Goal: Entertainment & Leisure: Consume media (video, audio)

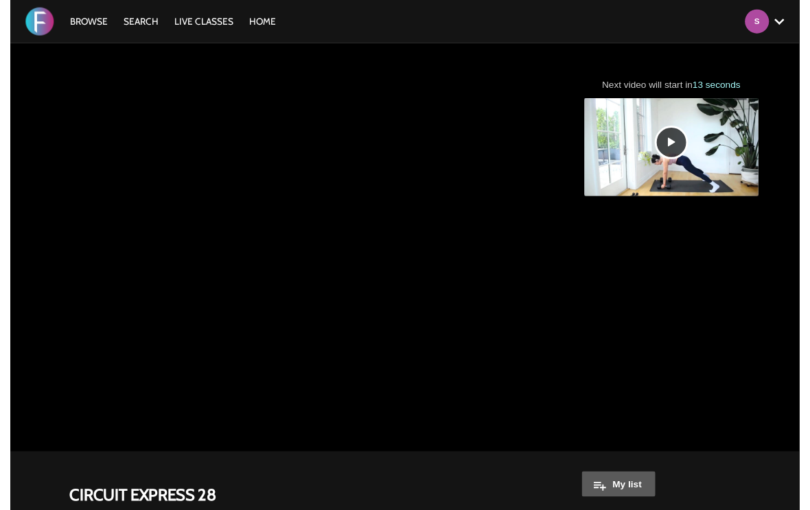
scroll to position [7, 0]
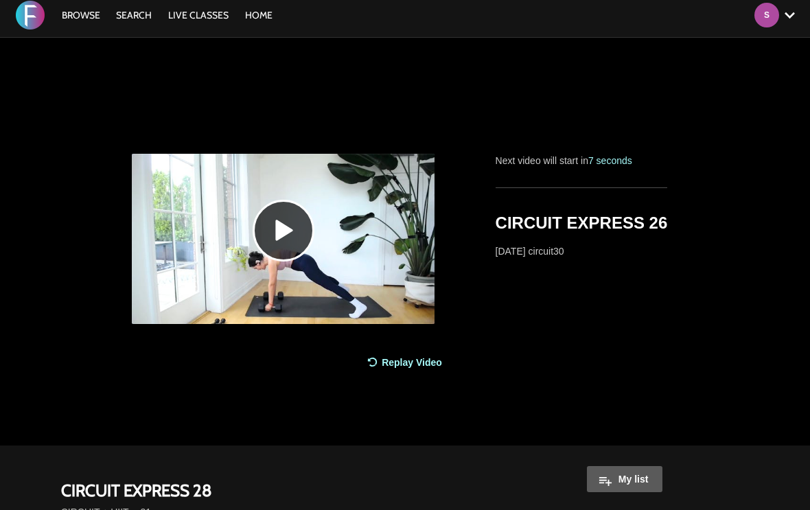
click at [418, 367] on link "Replay Video" at bounding box center [405, 362] width 103 height 29
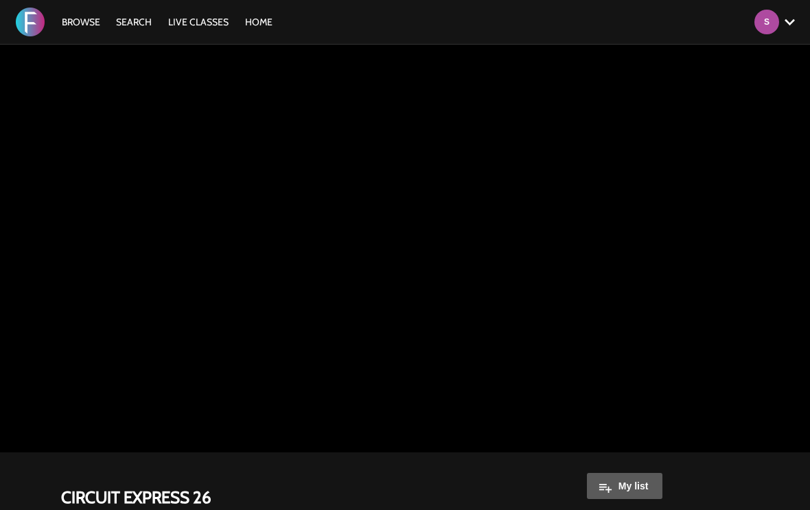
click at [88, 16] on link "Browse" at bounding box center [81, 22] width 52 height 12
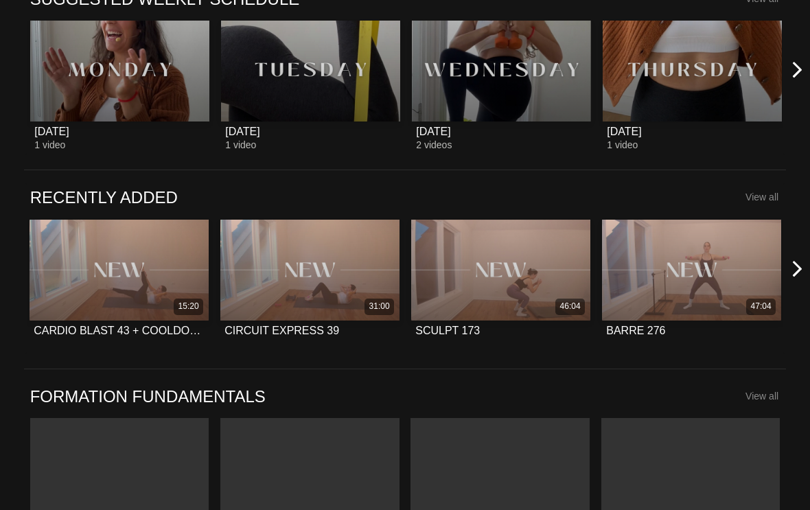
scroll to position [575, 0]
